Goal: Task Accomplishment & Management: Use online tool/utility

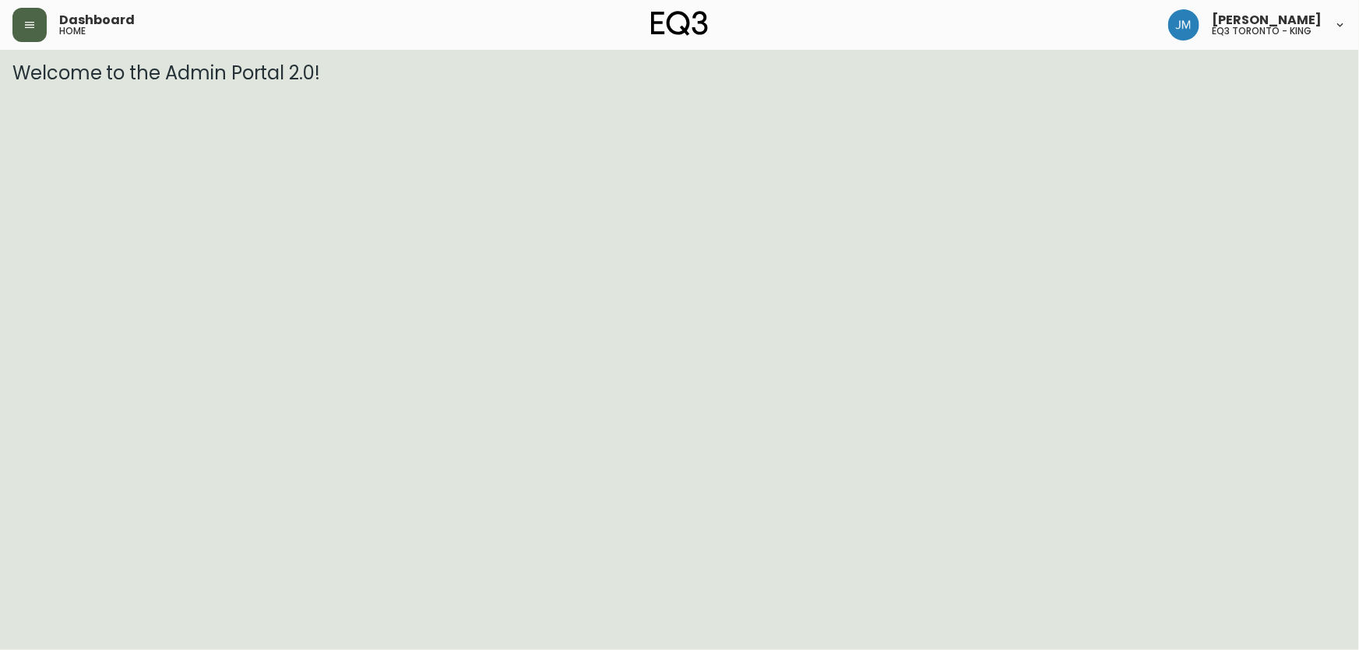
click at [40, 25] on button "button" at bounding box center [29, 25] width 34 height 34
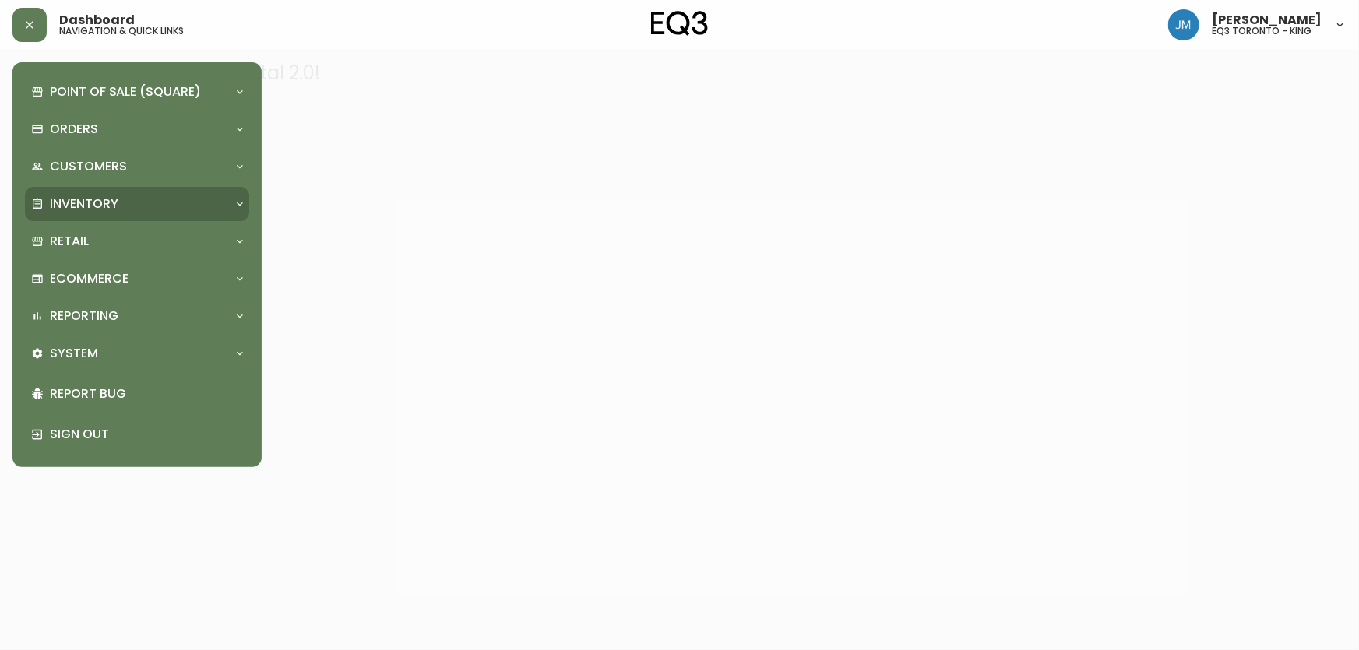
click at [102, 209] on p "Inventory" at bounding box center [84, 204] width 69 height 17
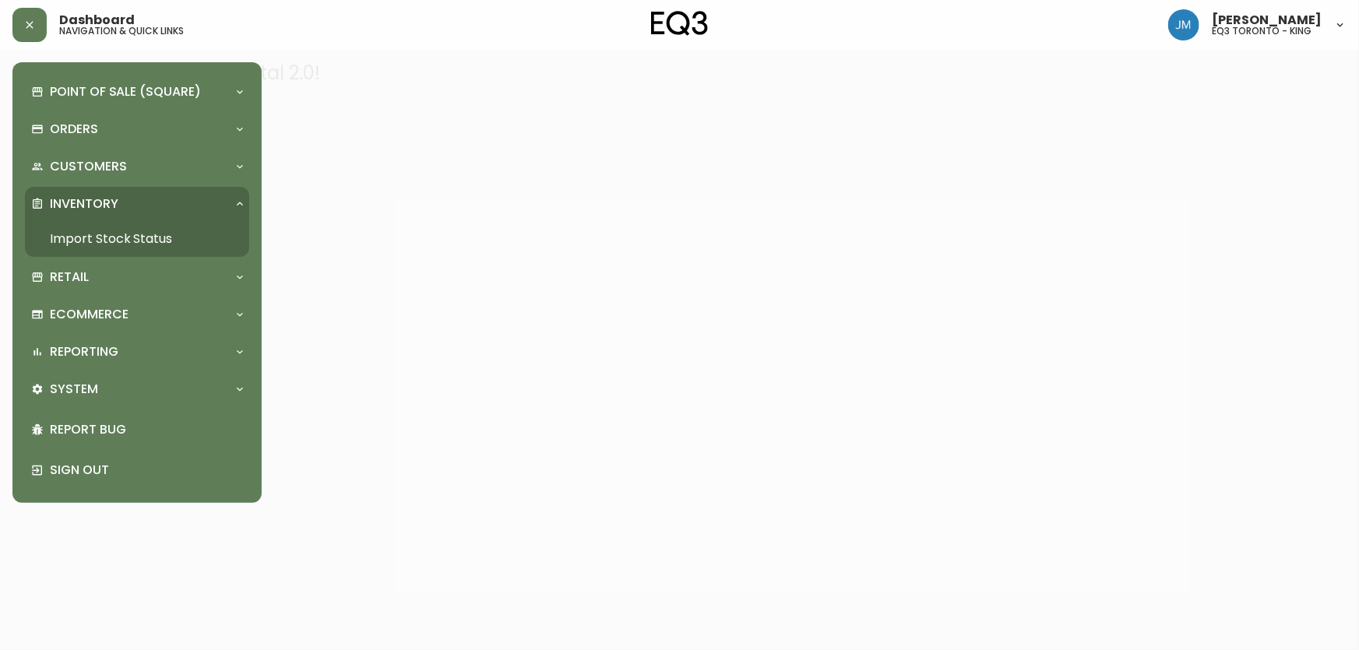
click at [110, 241] on link "Import Stock Status" at bounding box center [137, 239] width 224 height 36
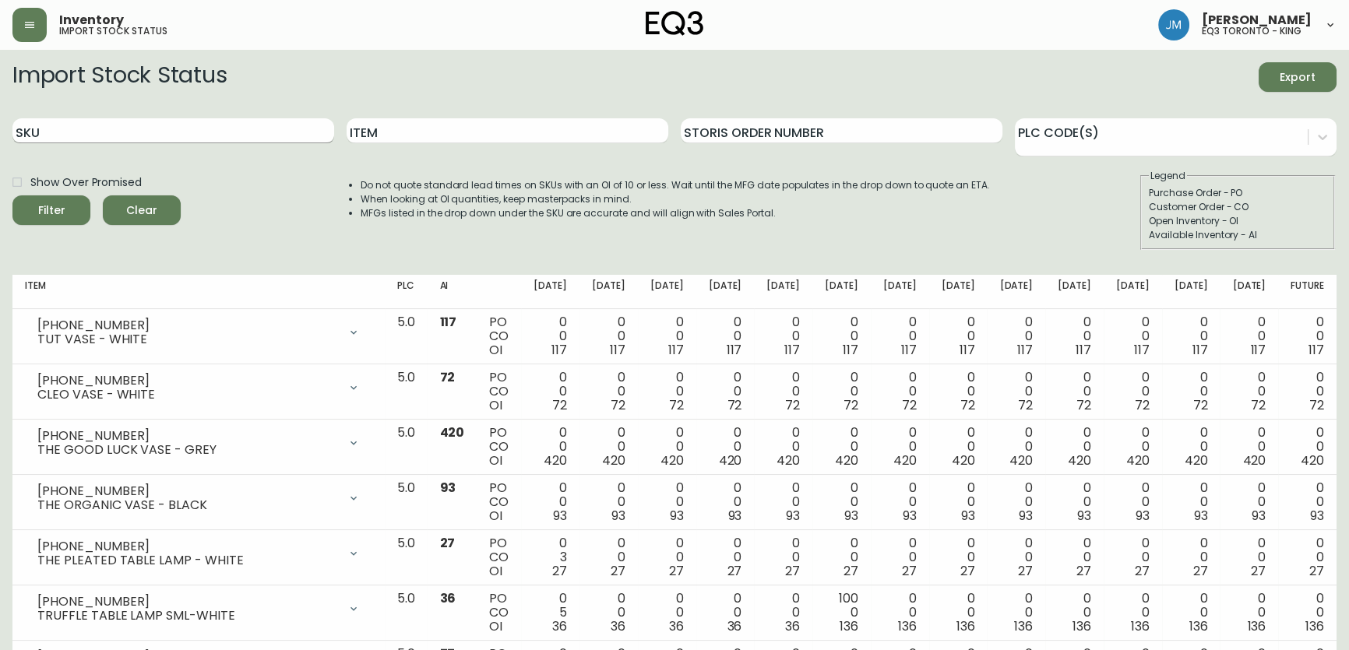
click at [133, 129] on input "SKU" at bounding box center [173, 130] width 322 height 25
paste input "7020-060-0-B"
type input "7020-060-0-B"
click at [12, 196] on button "Filter" at bounding box center [51, 211] width 78 height 30
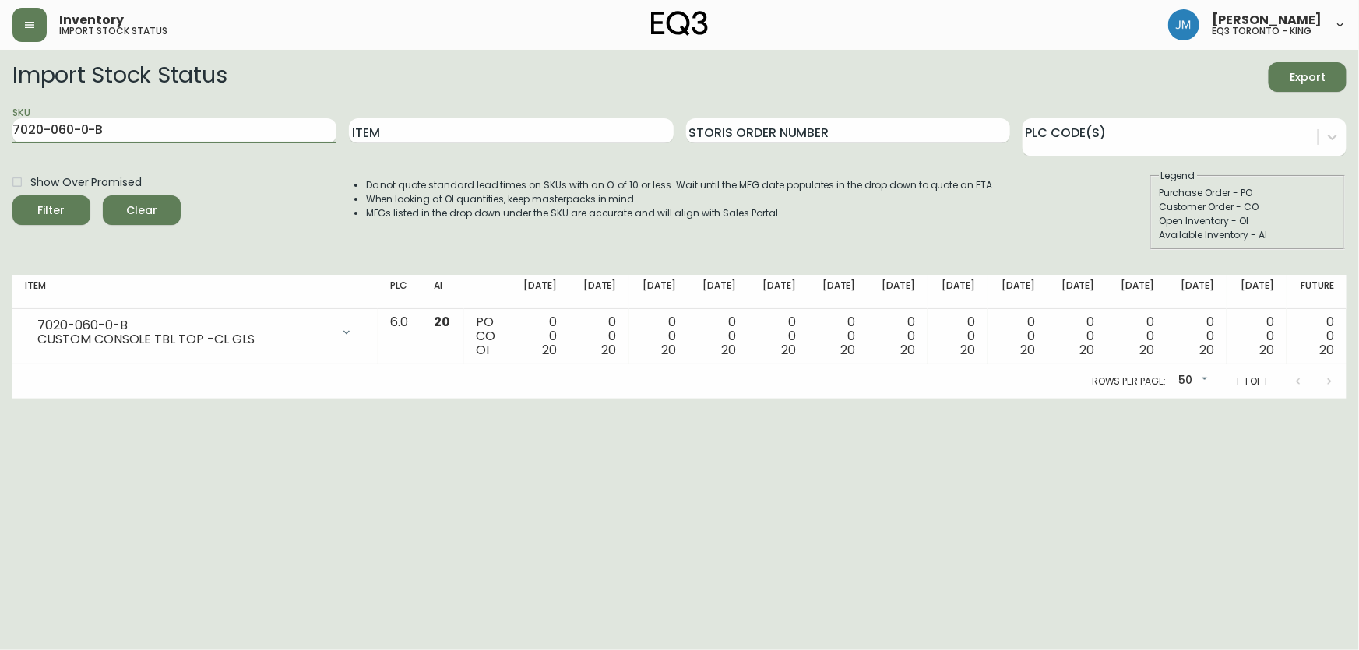
drag, startPoint x: 139, startPoint y: 131, endPoint x: 0, endPoint y: 145, distance: 139.3
click at [0, 145] on main "Import Stock Status Export SKU 7020-060-0-B Item Storis Order Number PLC Code(s…" at bounding box center [679, 224] width 1359 height 349
paste input "7020-060-0-A"
type input "7020-060-0-A"
click at [12, 196] on button "Filter" at bounding box center [51, 211] width 78 height 30
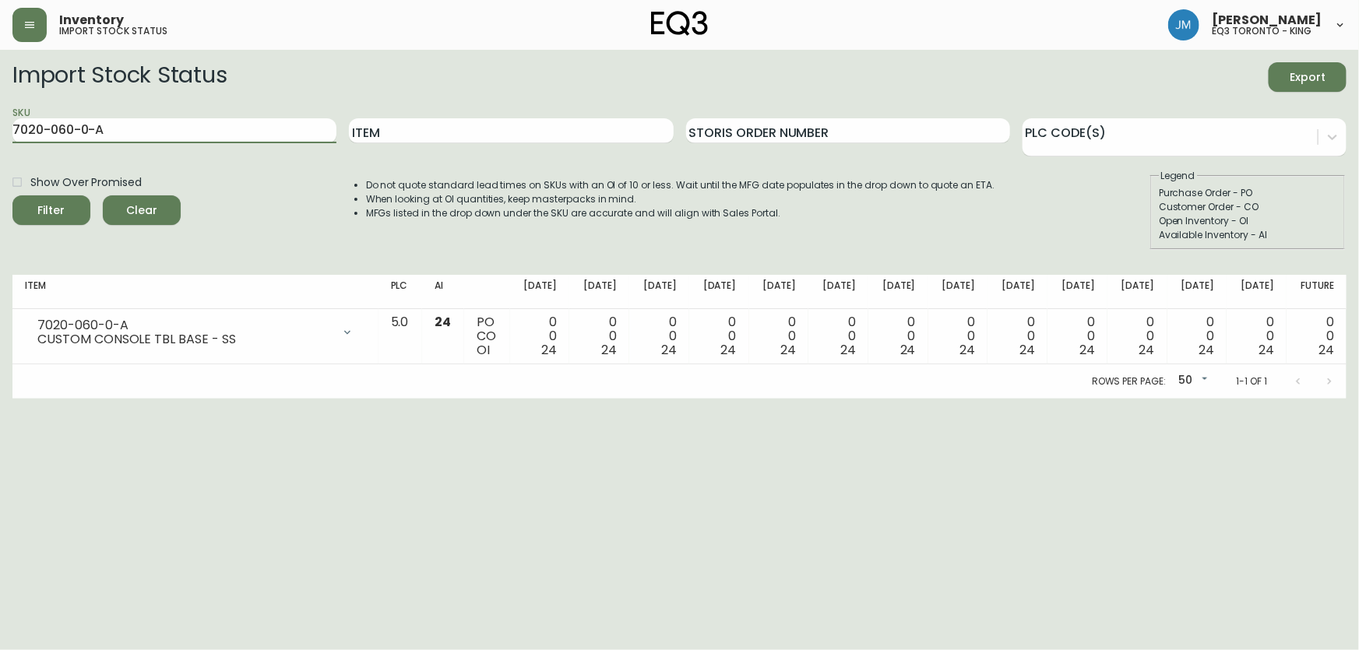
drag, startPoint x: 137, startPoint y: 132, endPoint x: 0, endPoint y: 129, distance: 137.1
click at [0, 129] on main "Import Stock Status Export SKU 7020-060-0-A Item Storis Order Number PLC Code(s…" at bounding box center [679, 224] width 1359 height 349
paste input "7020-060-4-A"
type input "7020-060-4-A"
click at [12, 196] on button "Filter" at bounding box center [51, 211] width 78 height 30
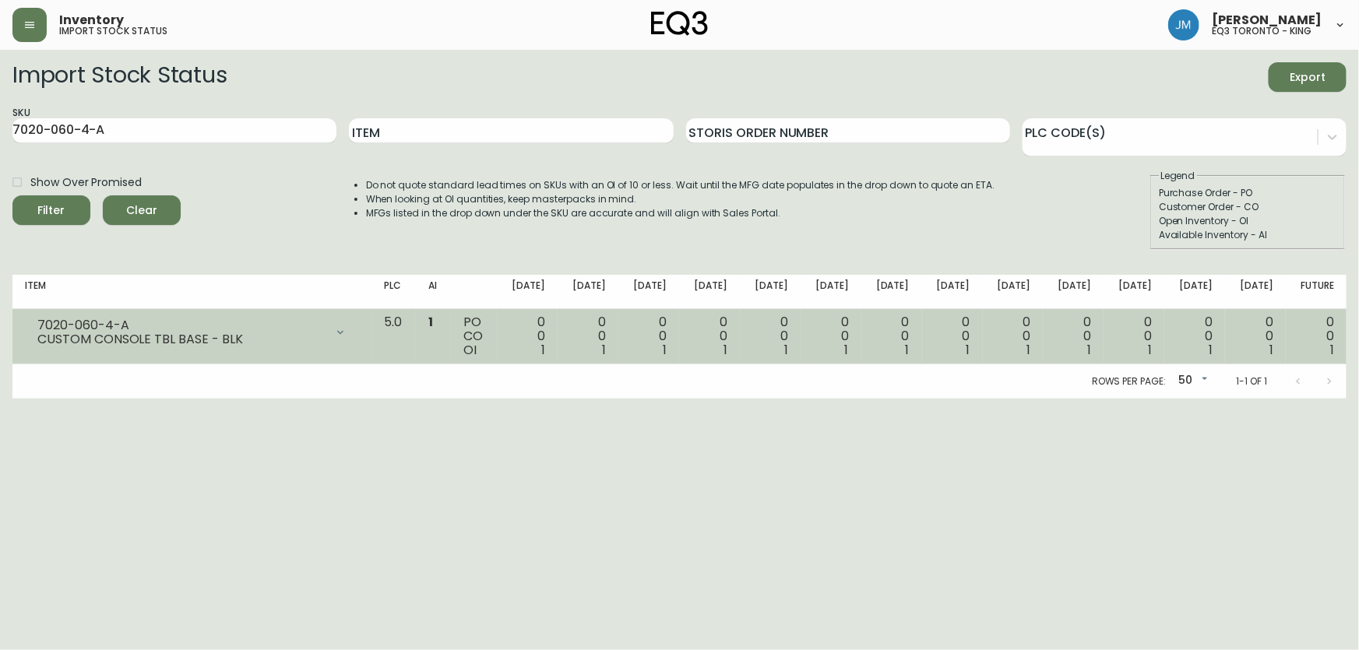
drag, startPoint x: 460, startPoint y: 319, endPoint x: 458, endPoint y: 327, distance: 8.1
click at [451, 327] on td "1" at bounding box center [433, 336] width 35 height 55
